Goal: Task Accomplishment & Management: Use online tool/utility

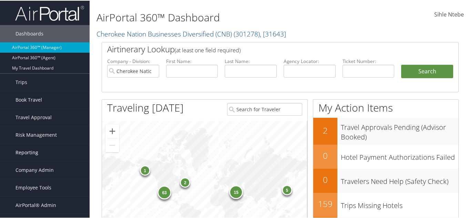
click at [29, 153] on span "Reporting" at bounding box center [26, 151] width 23 height 17
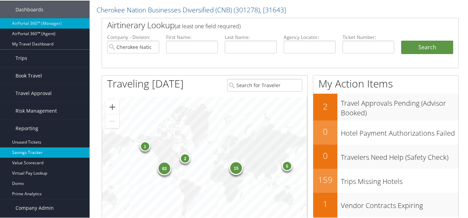
scroll to position [34, 0]
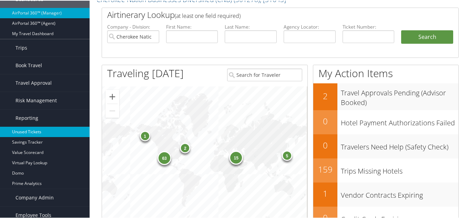
click at [33, 135] on link "Unused Tickets" at bounding box center [45, 131] width 90 height 10
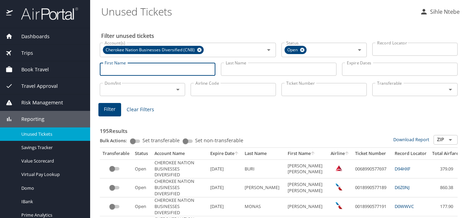
click at [144, 71] on input "First Name" at bounding box center [158, 69] width 116 height 13
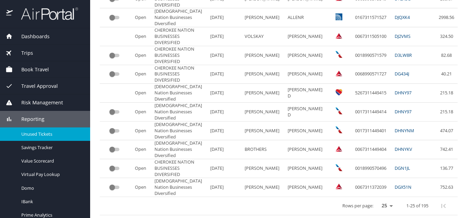
scroll to position [593, 0]
click at [470, 202] on icon "next page" at bounding box center [477, 206] width 8 height 8
click at [361, 202] on div at bounding box center [235, 98] width 470 height 240
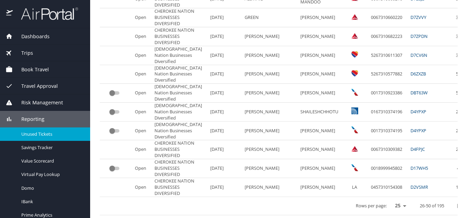
click at [390, 201] on select "25 50 100" at bounding box center [399, 206] width 19 height 10
select select "50"
click at [390, 201] on select "25 50 100" at bounding box center [399, 206] width 19 height 10
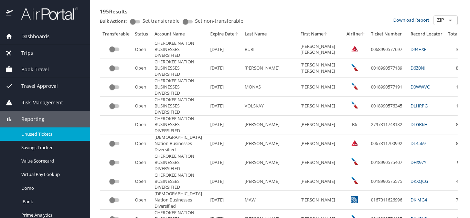
scroll to position [0, 0]
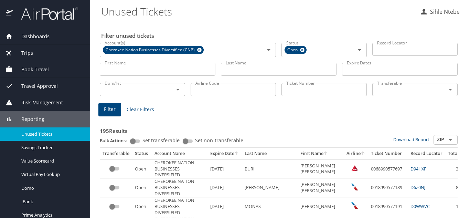
click at [131, 68] on input "First Name" at bounding box center [158, 69] width 116 height 13
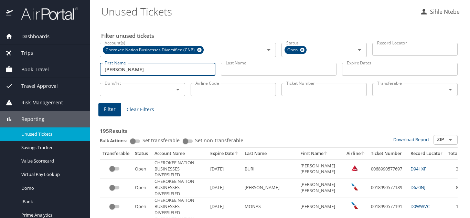
type input "brian"
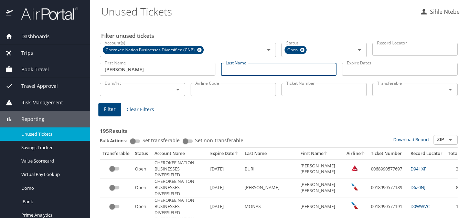
click at [242, 71] on input "Last Name" at bounding box center [279, 69] width 116 height 13
type input "shafer"
click at [112, 108] on span "Filter" at bounding box center [110, 109] width 12 height 9
